Goal: Check status: Check status

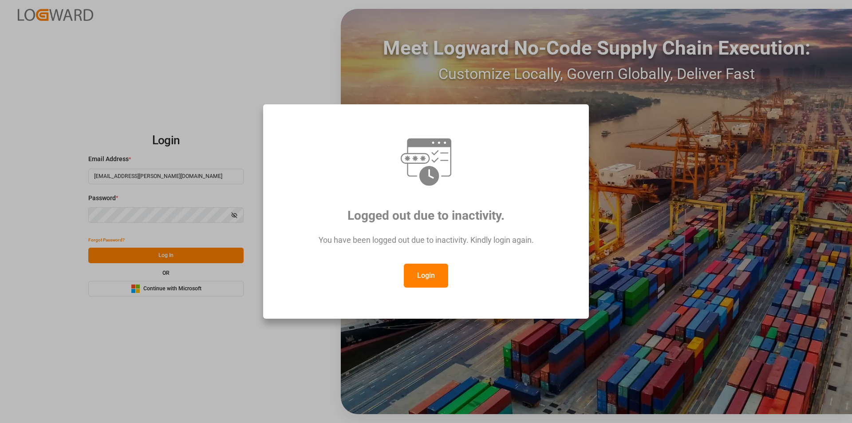
click at [444, 272] on button "Login" at bounding box center [426, 276] width 44 height 24
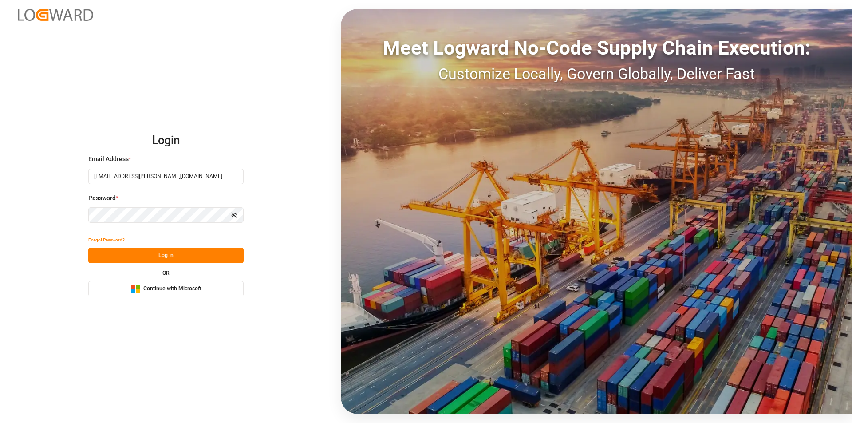
click at [156, 258] on button "Log In" at bounding box center [165, 256] width 155 height 16
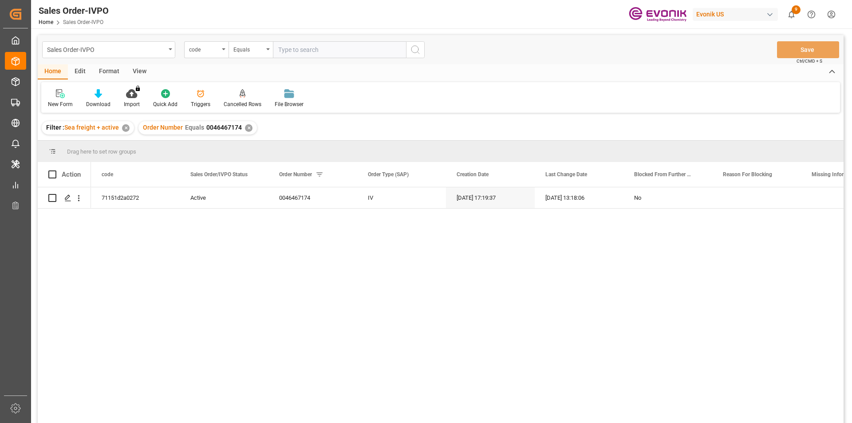
click at [249, 130] on div "✕" at bounding box center [249, 128] width 8 height 8
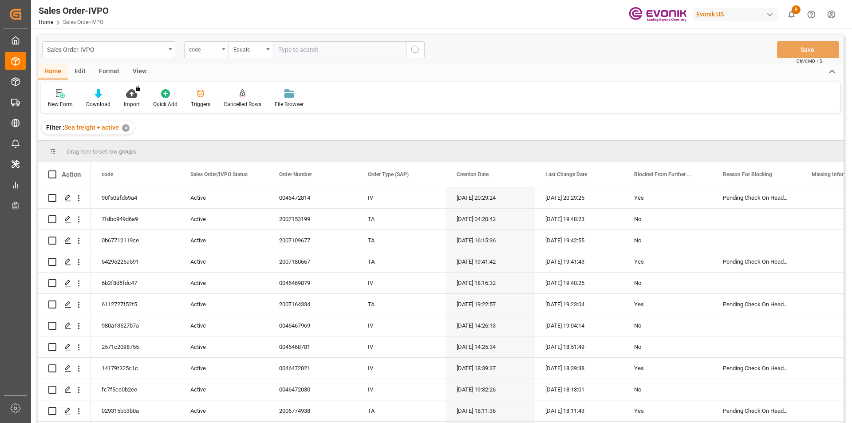
click at [218, 49] on div "code" at bounding box center [204, 48] width 30 height 10
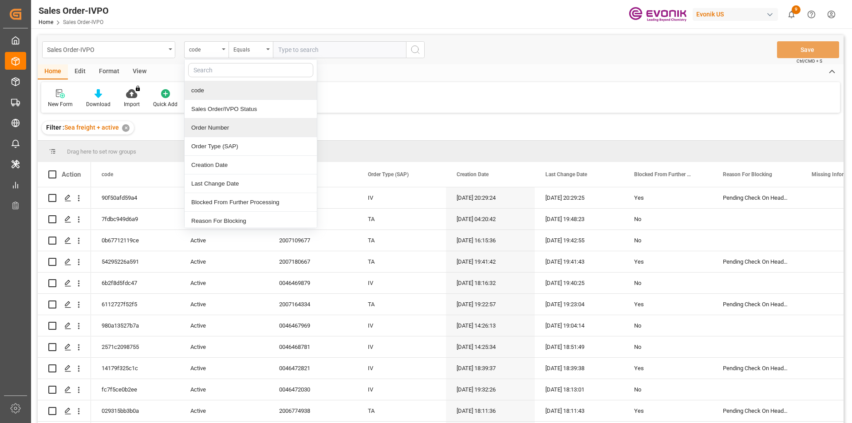
click at [226, 130] on div "Order Number" at bounding box center [251, 127] width 132 height 19
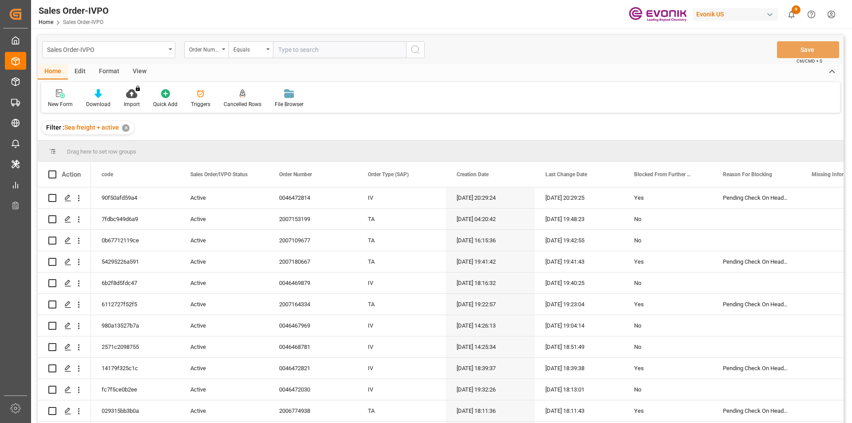
click at [310, 52] on input "text" at bounding box center [339, 49] width 133 height 17
paste input "2006801060"
type input "2006801060"
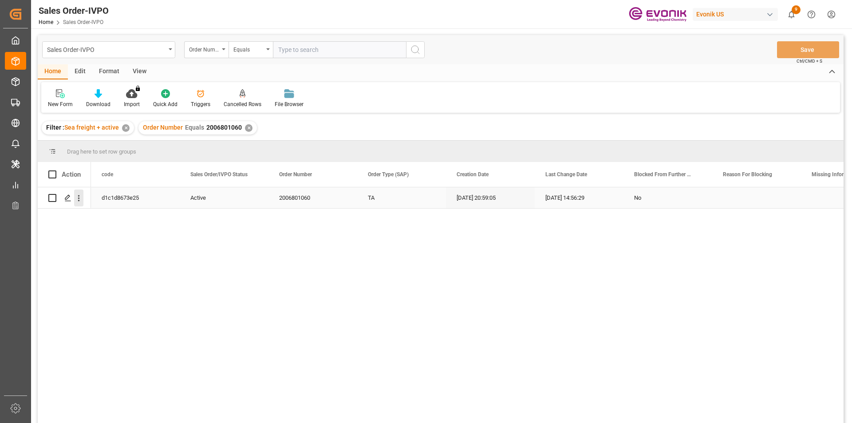
click at [82, 197] on icon "open menu" at bounding box center [78, 198] width 9 height 9
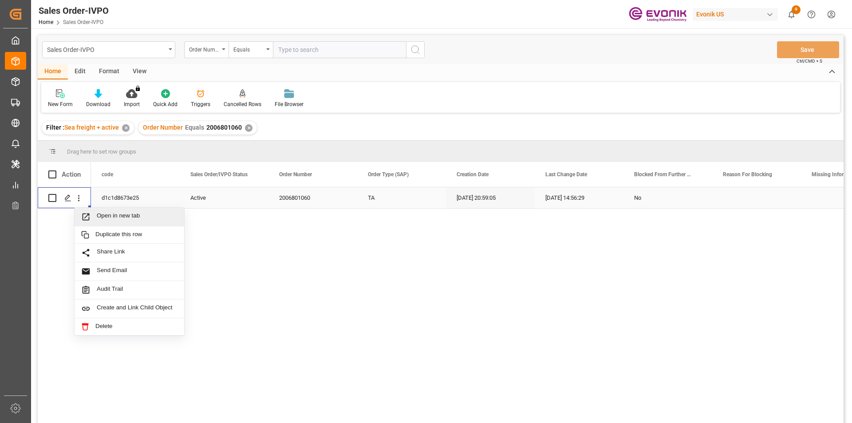
click at [140, 217] on span "Open in new tab" at bounding box center [137, 216] width 81 height 9
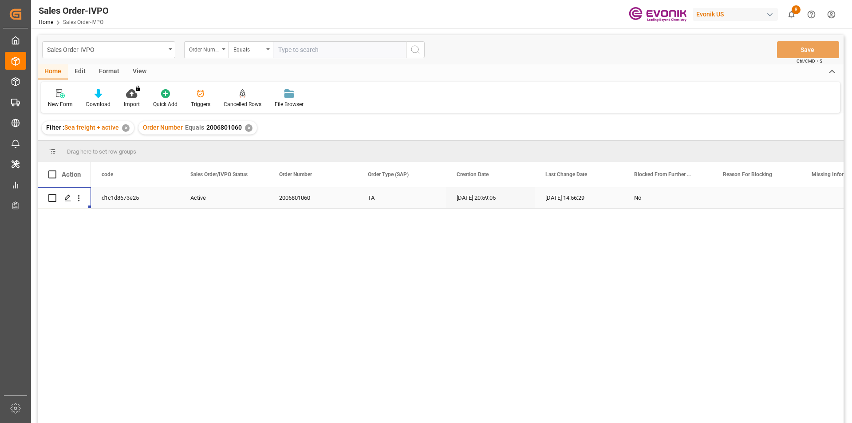
click at [245, 128] on div "✕" at bounding box center [249, 128] width 8 height 8
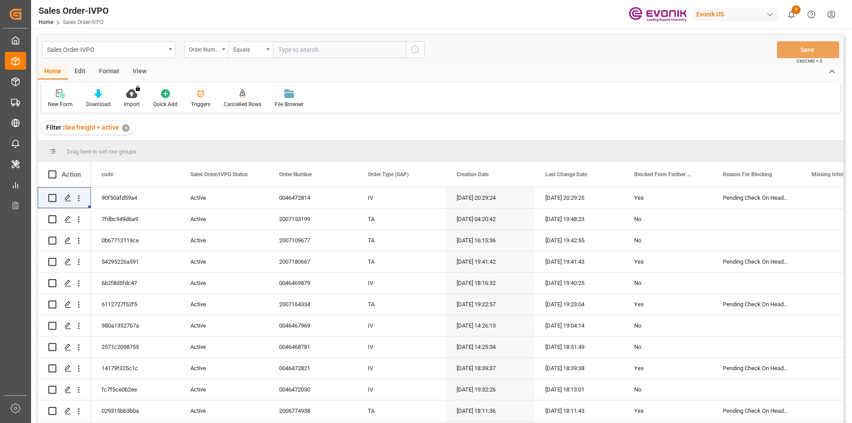
click at [289, 53] on input "text" at bounding box center [339, 49] width 133 height 17
paste input "0046472721"
type input "0046472721"
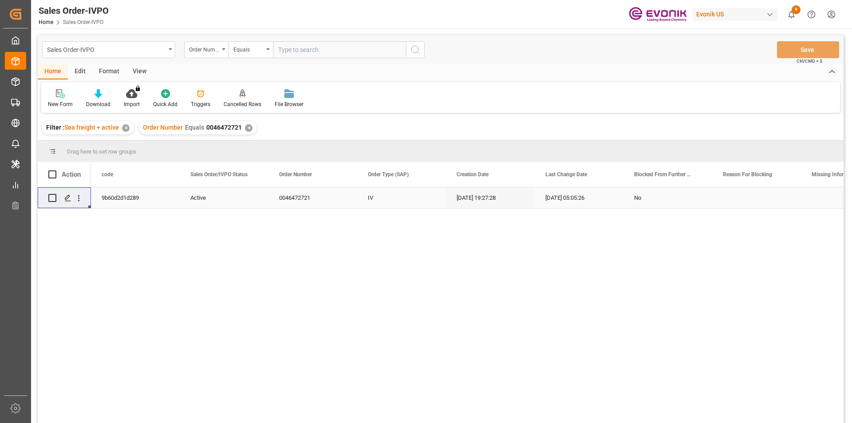
click at [74, 197] on div "Press SPACE to select this row." at bounding box center [67, 198] width 13 height 16
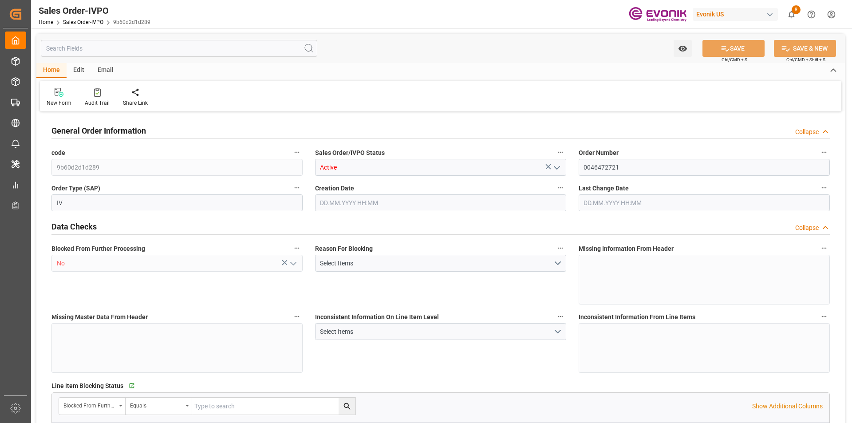
type input "NLRTM"
type input "0"
type input "1"
type input "2"
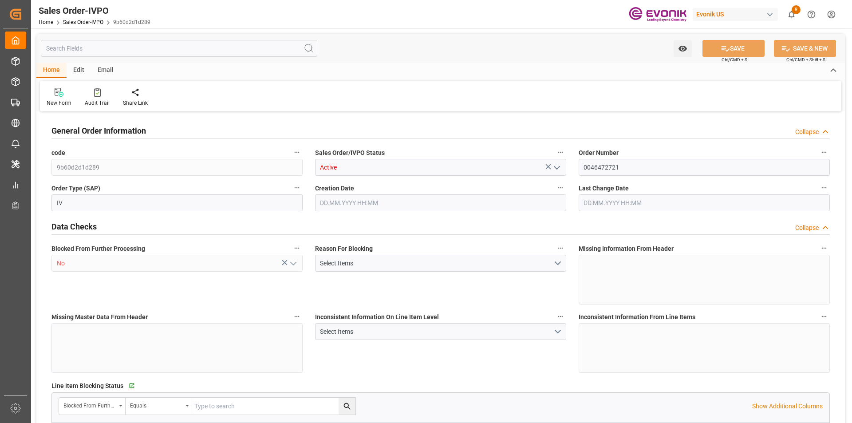
type input "15321.6"
type input "32.8854"
type input "17000"
type input "30"
type input "10.09.2025 19:27"
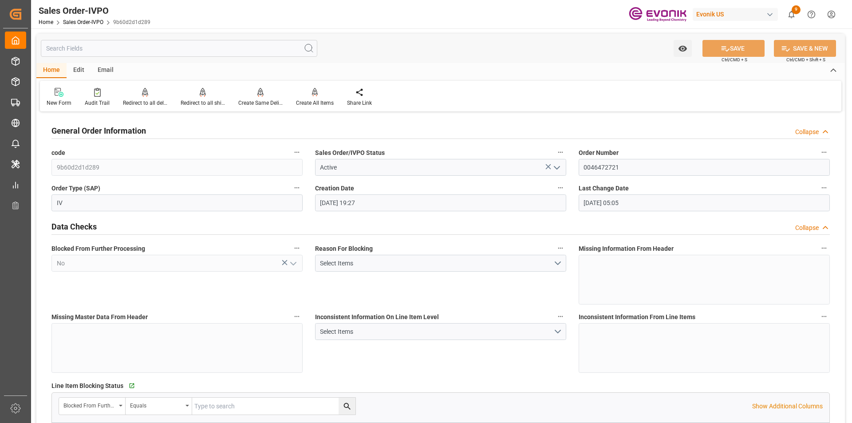
type input "11.09.2025 05:05"
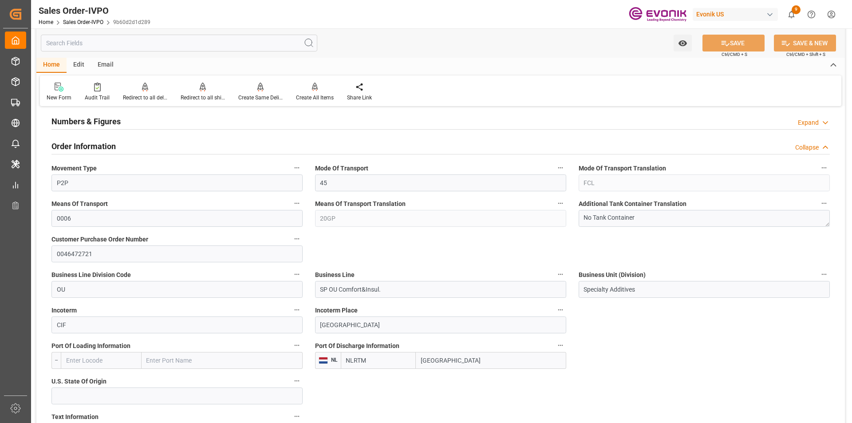
scroll to position [399, 0]
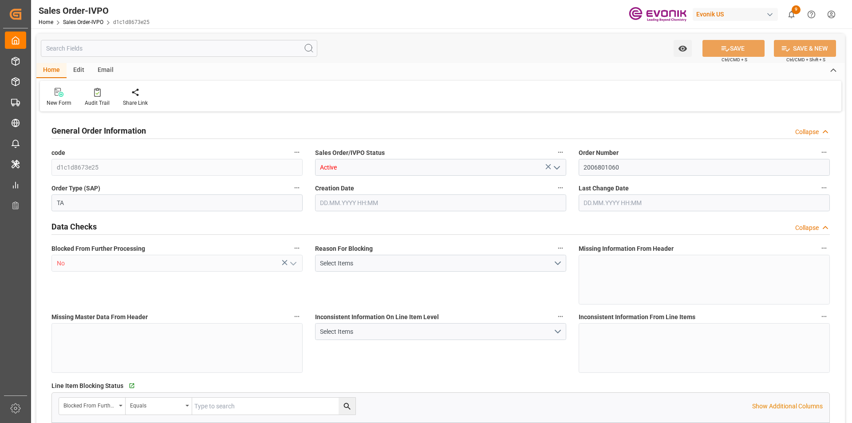
type input "BEANR"
type input "0"
type input "1"
type input "2"
type input "20000"
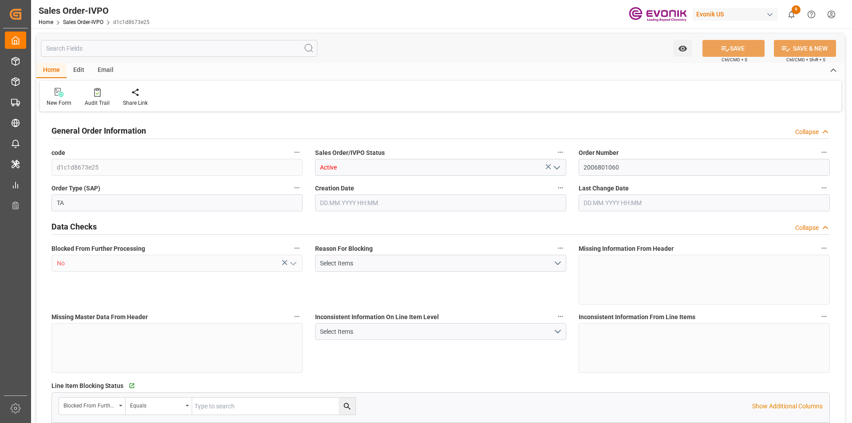
type input "0"
type input "17000"
type input "30"
type input "08.01.2025 20:59"
type input "29.05.2025 14:56"
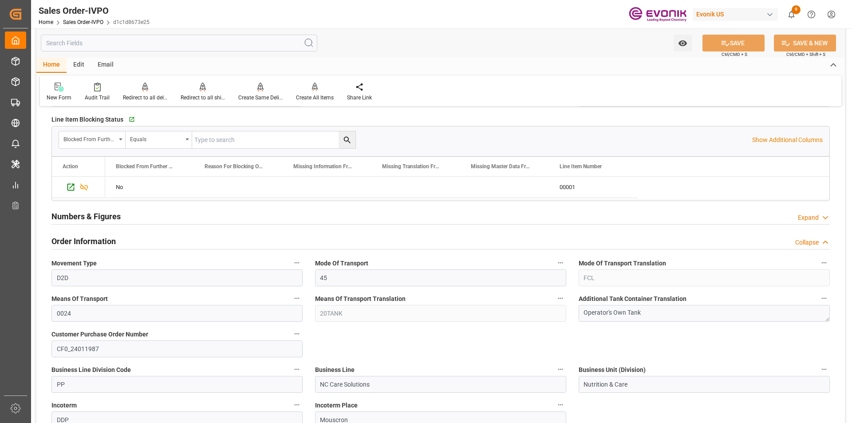
scroll to position [399, 0]
